Goal: Find specific page/section: Find specific page/section

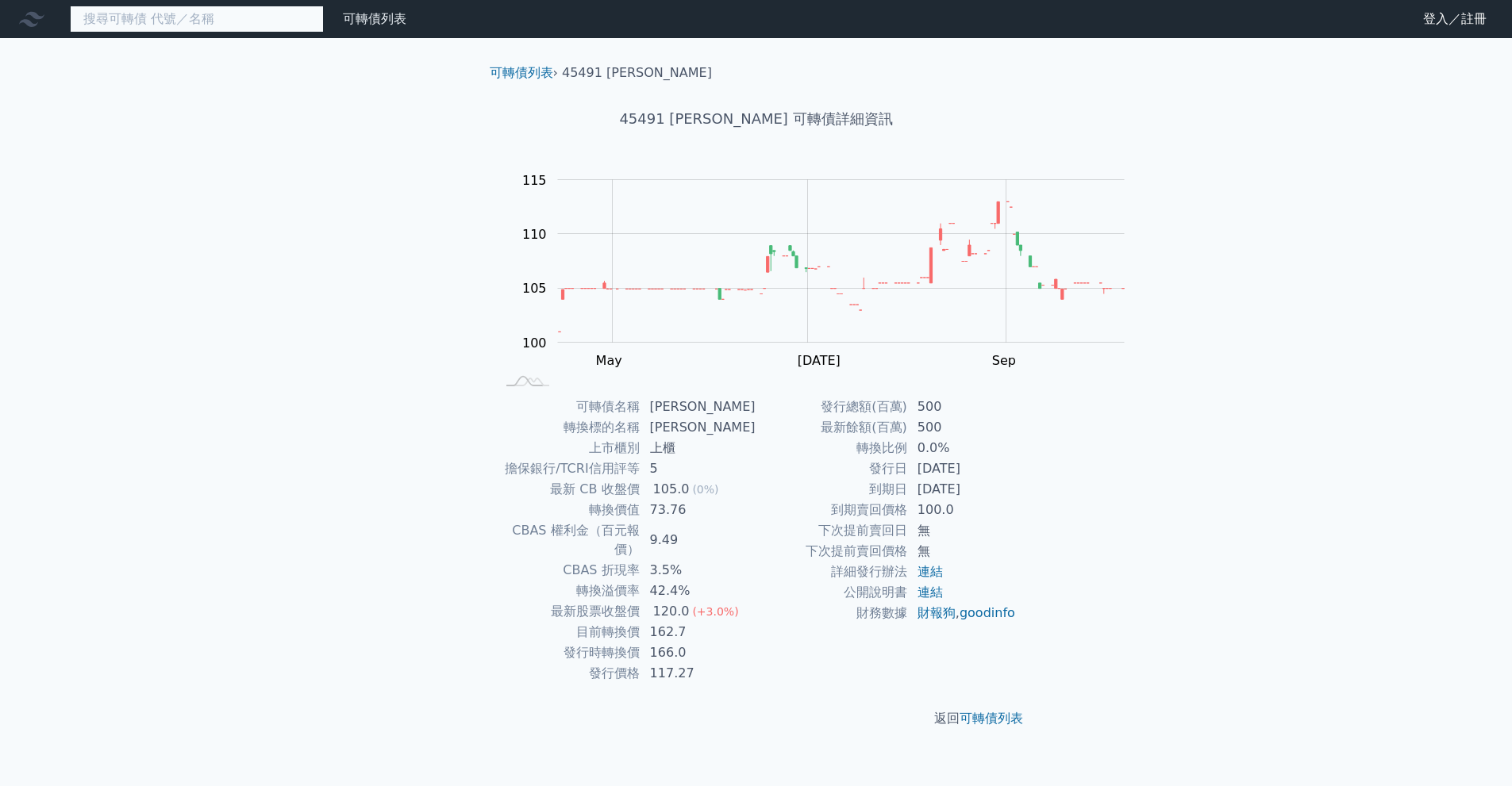
click at [324, 19] on input at bounding box center [197, 18] width 254 height 27
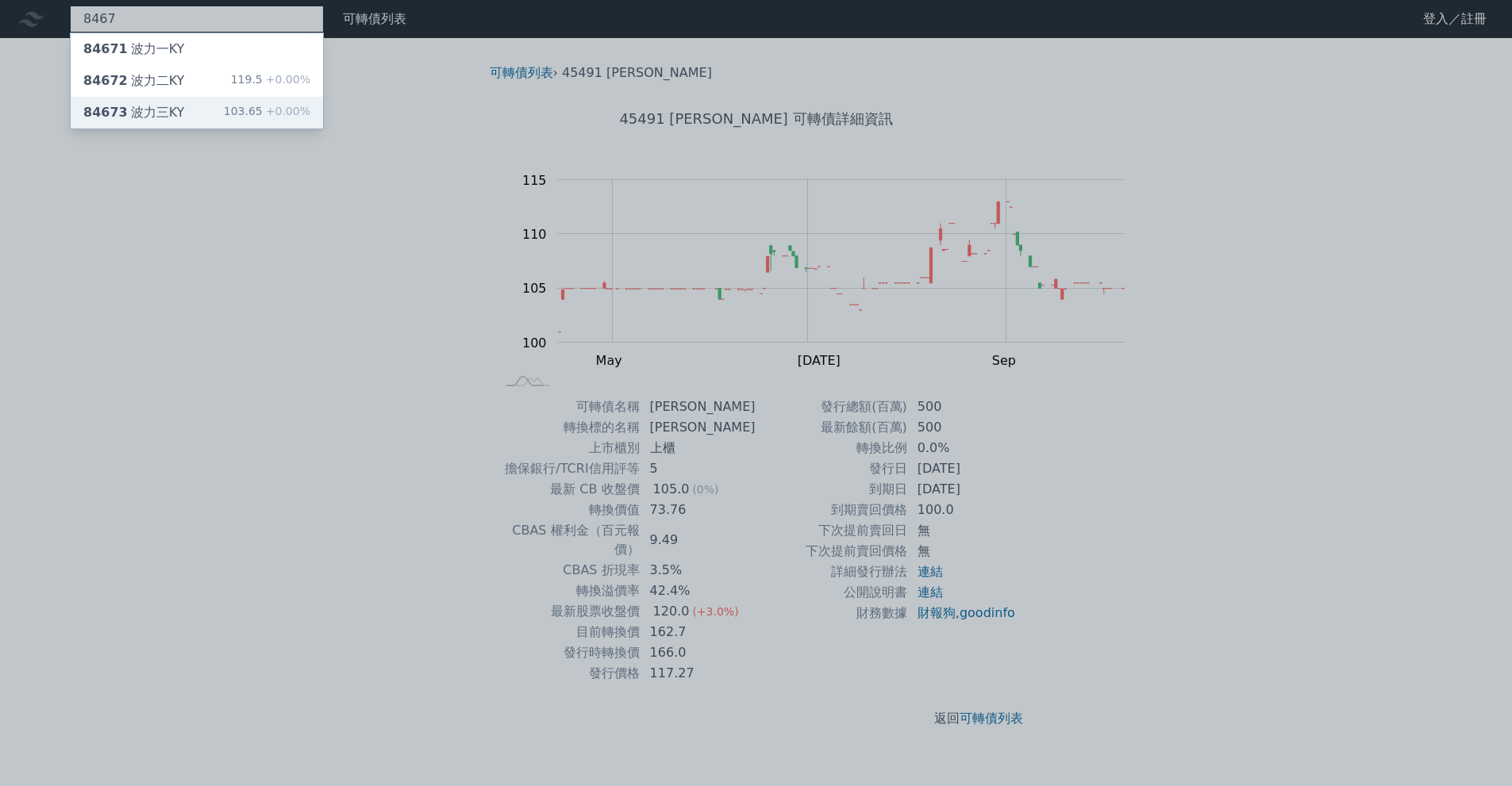
type input "8467"
click at [290, 128] on div "84673 波力三KY 103.65 +0.00%" at bounding box center [197, 113] width 252 height 31
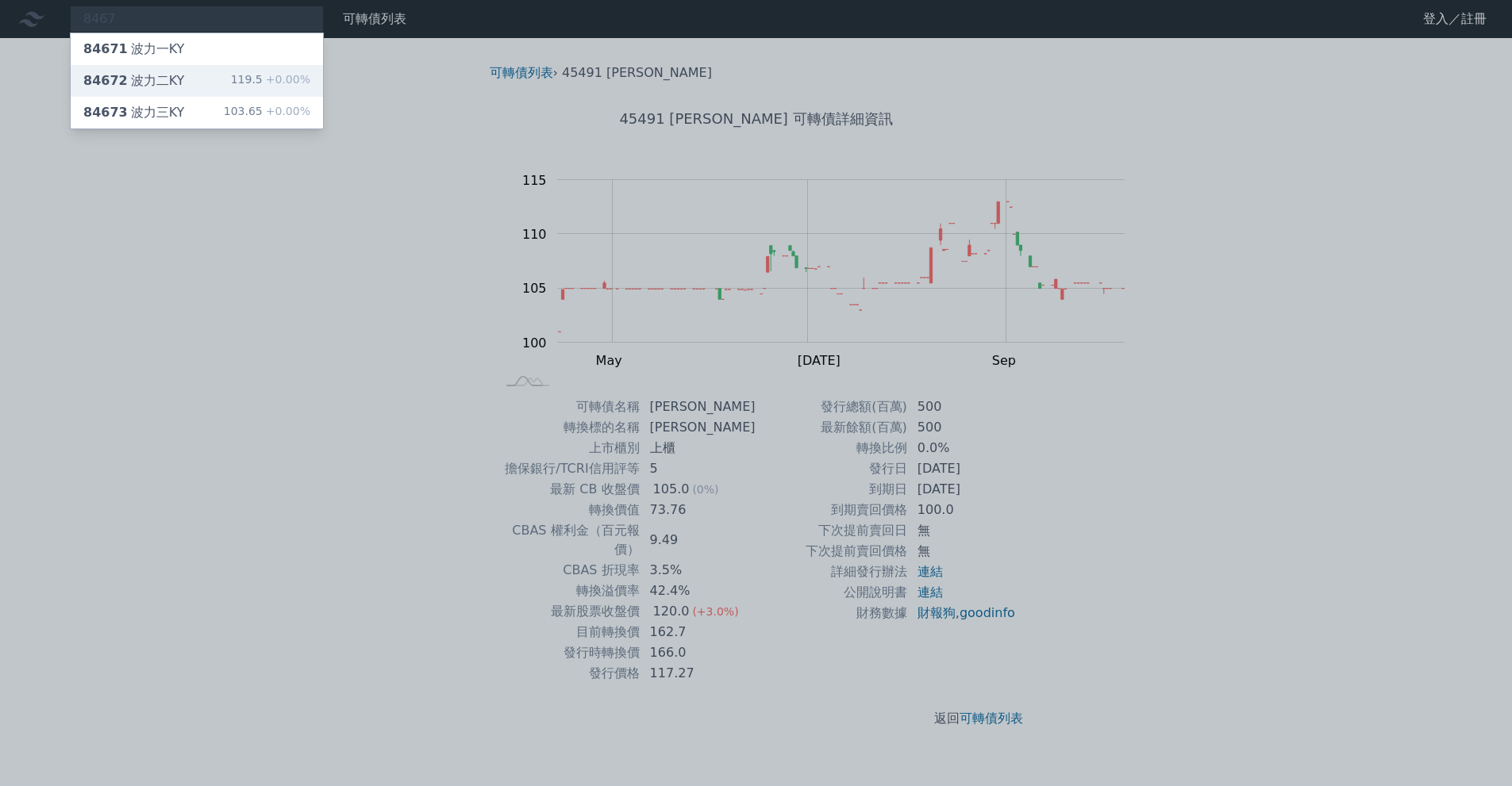
click at [127, 88] on span "84672" at bounding box center [105, 80] width 44 height 15
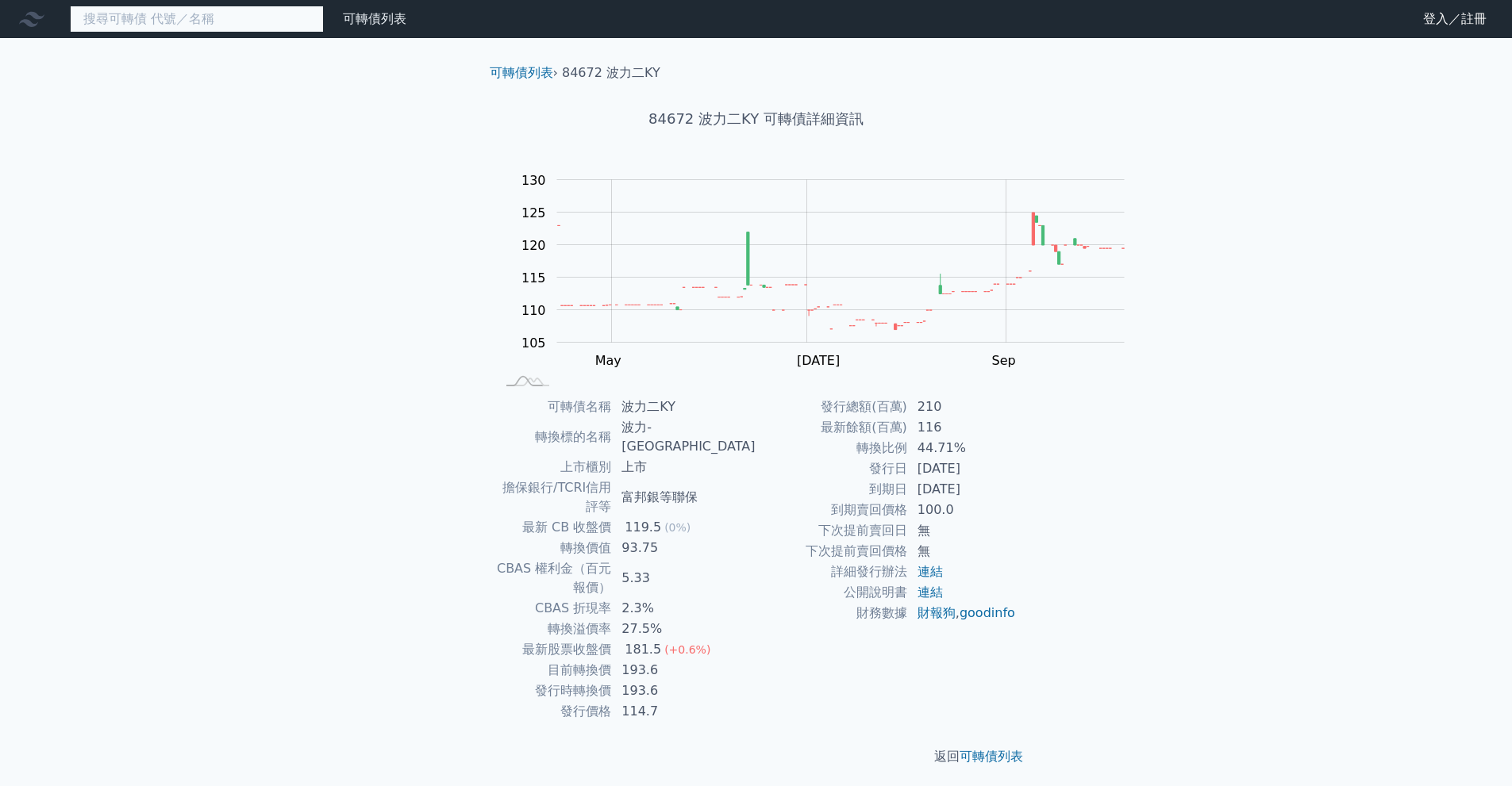
click at [304, 32] on input at bounding box center [197, 18] width 254 height 27
type input "ㄢ"
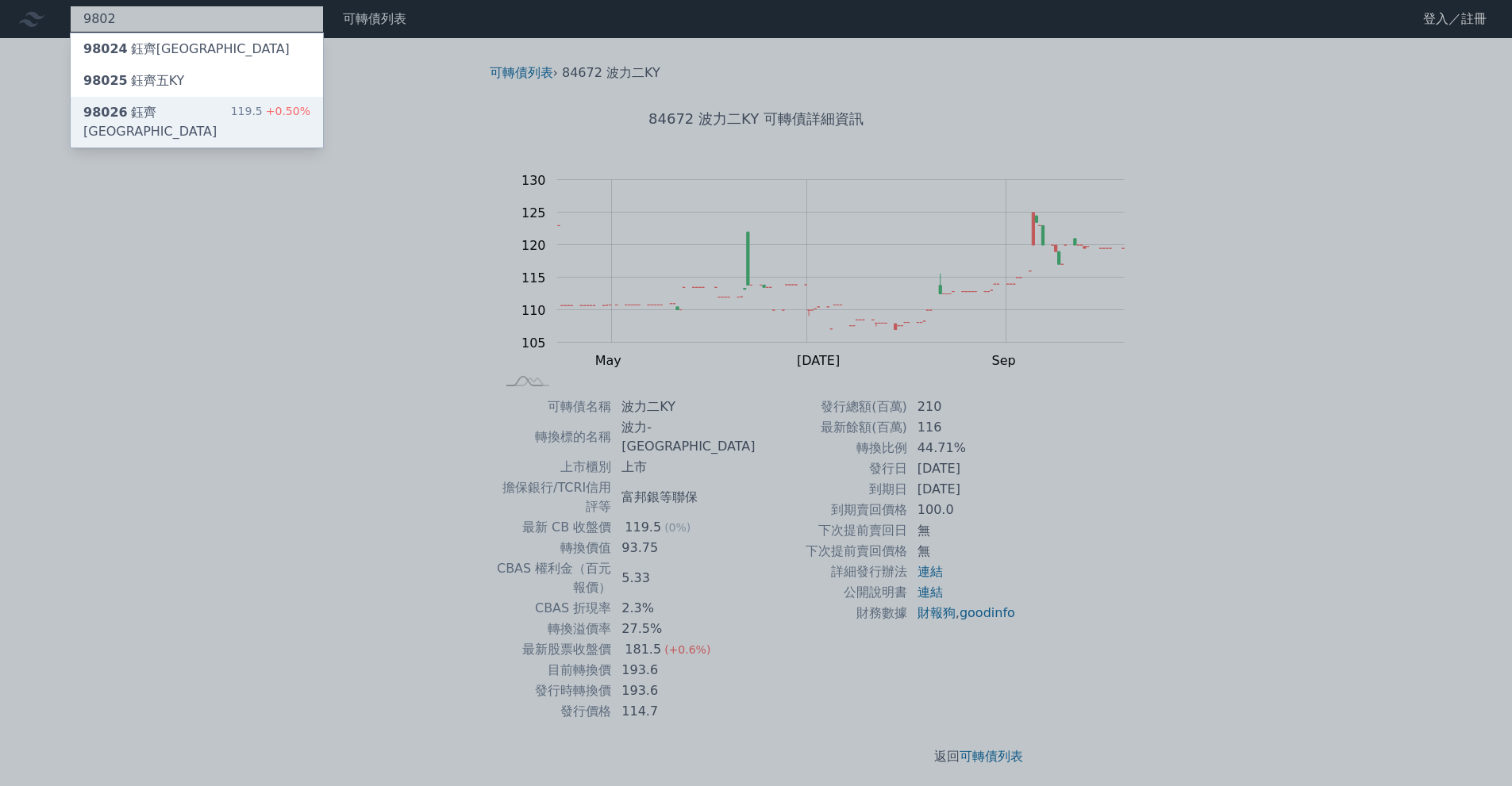
type input "9802"
click at [310, 141] on div "119.5 +0.50%" at bounding box center [270, 122] width 79 height 38
